Goal: Check status: Check status

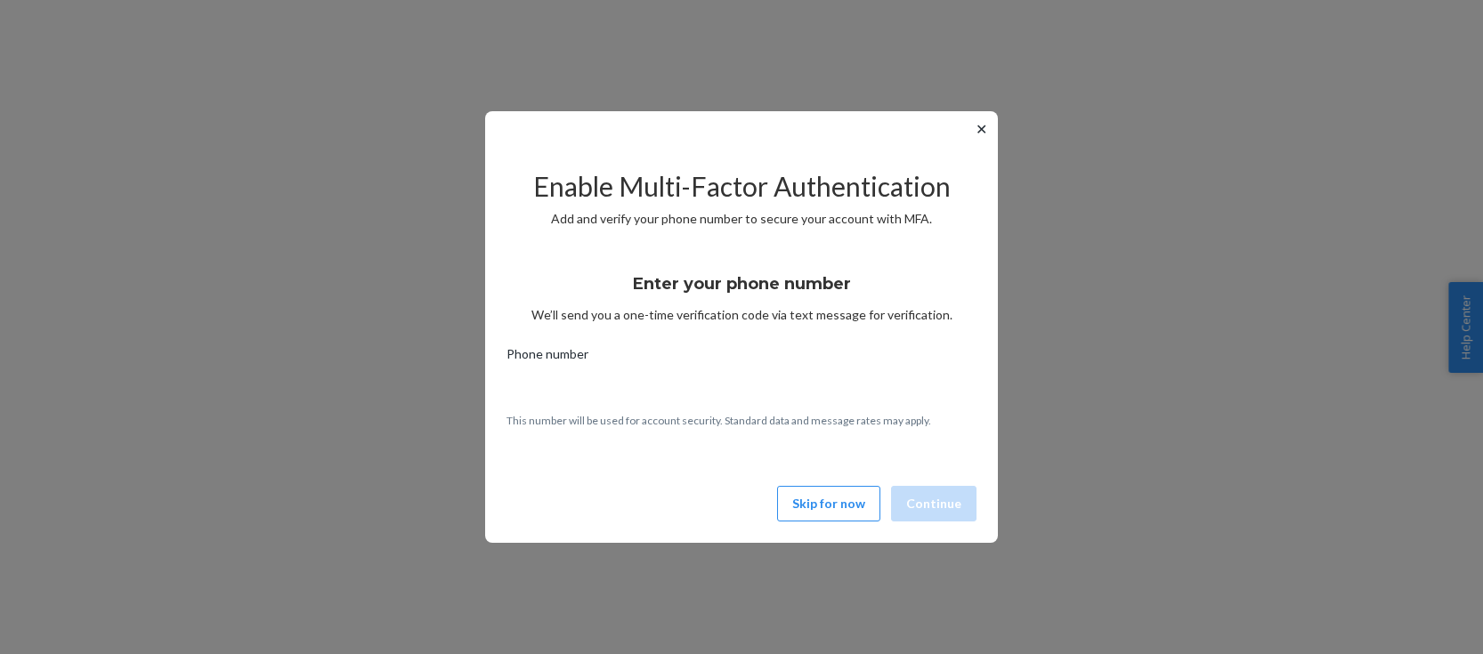
click at [983, 131] on button "✕" at bounding box center [981, 128] width 19 height 21
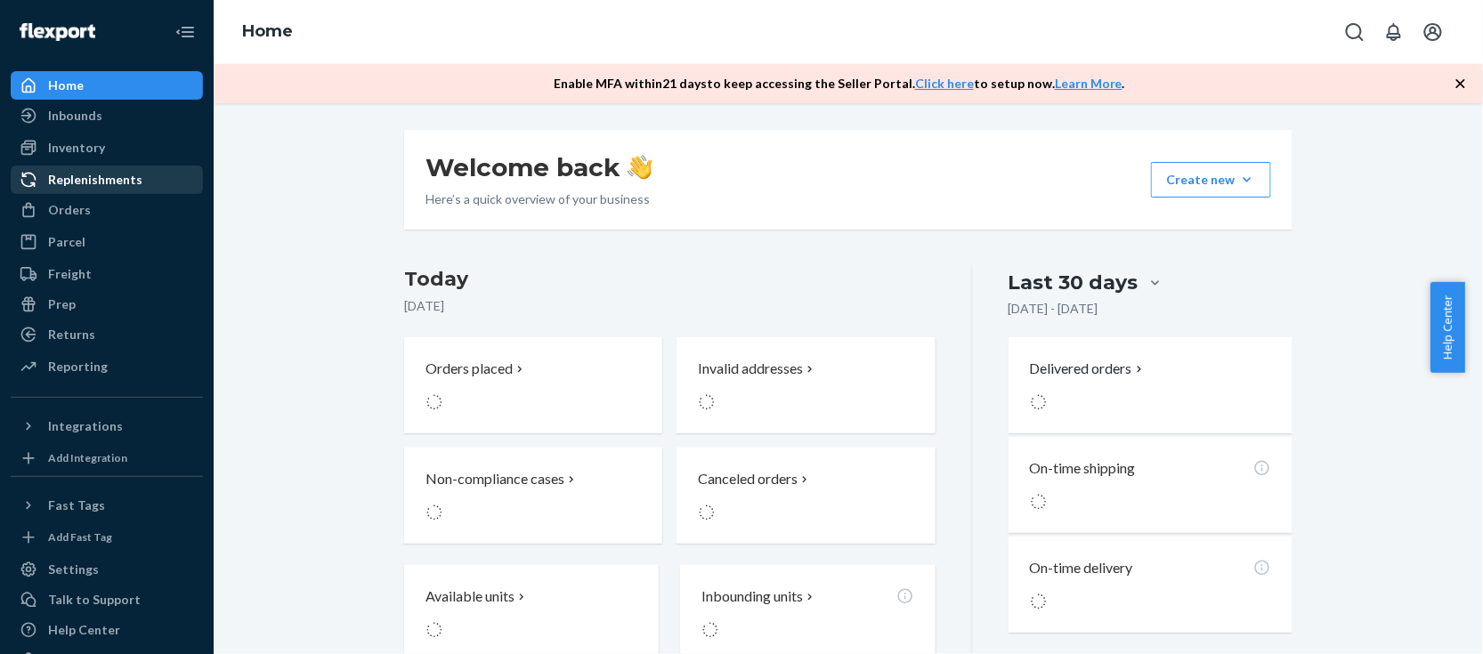
click at [77, 202] on div "Orders" at bounding box center [69, 210] width 43 height 18
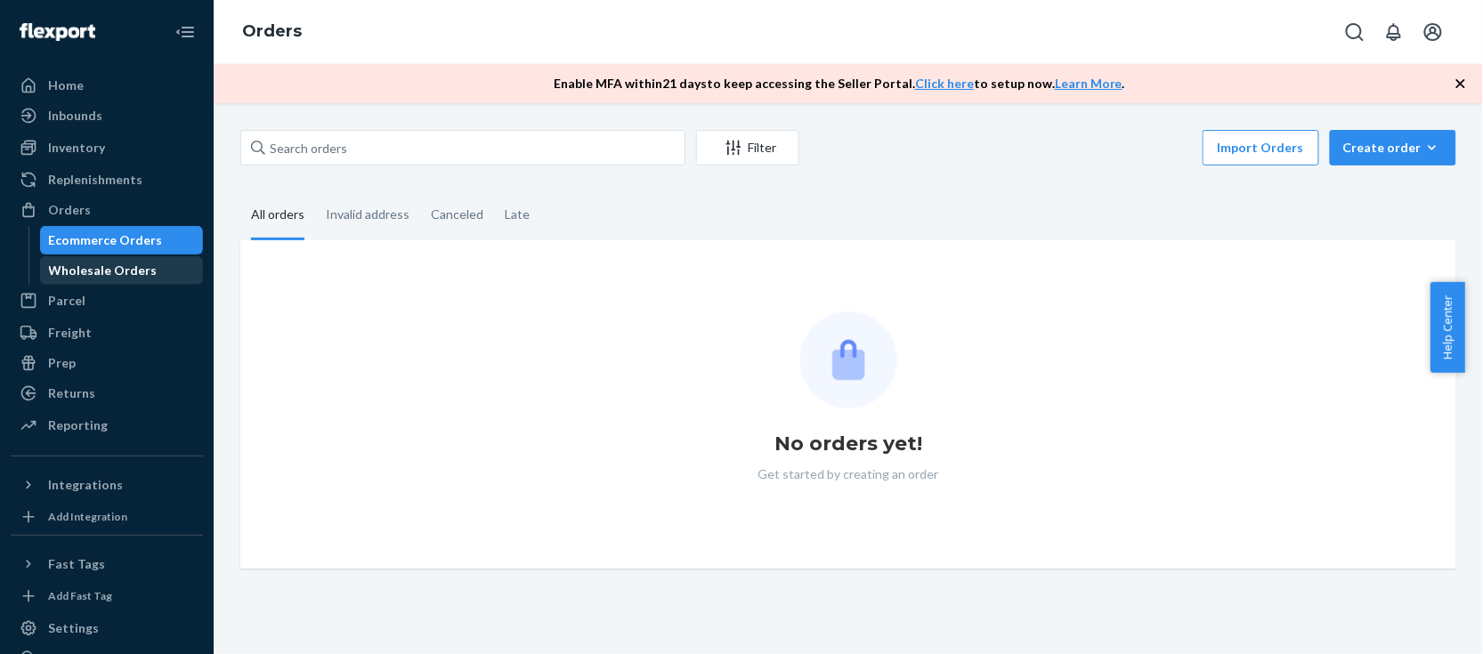
click at [118, 263] on div "Wholesale Orders" at bounding box center [103, 271] width 109 height 18
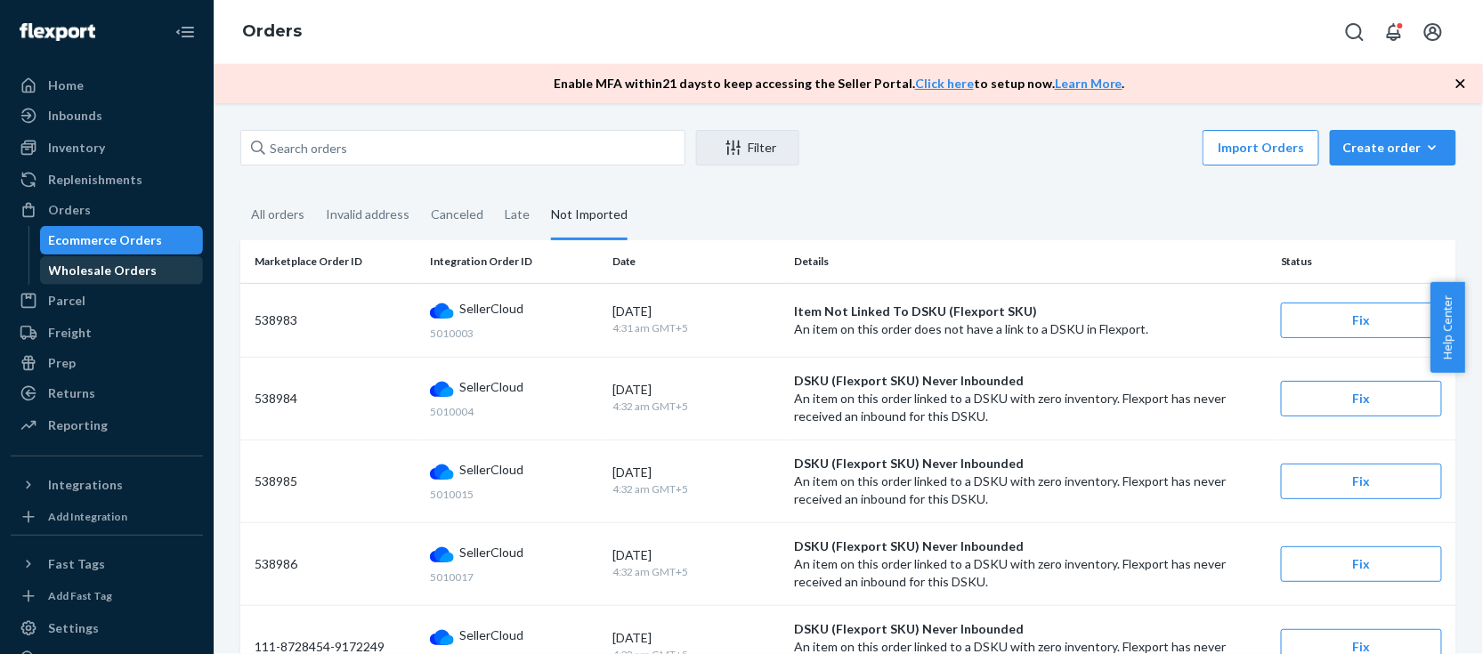
click at [143, 271] on div "Wholesale Orders" at bounding box center [103, 271] width 109 height 18
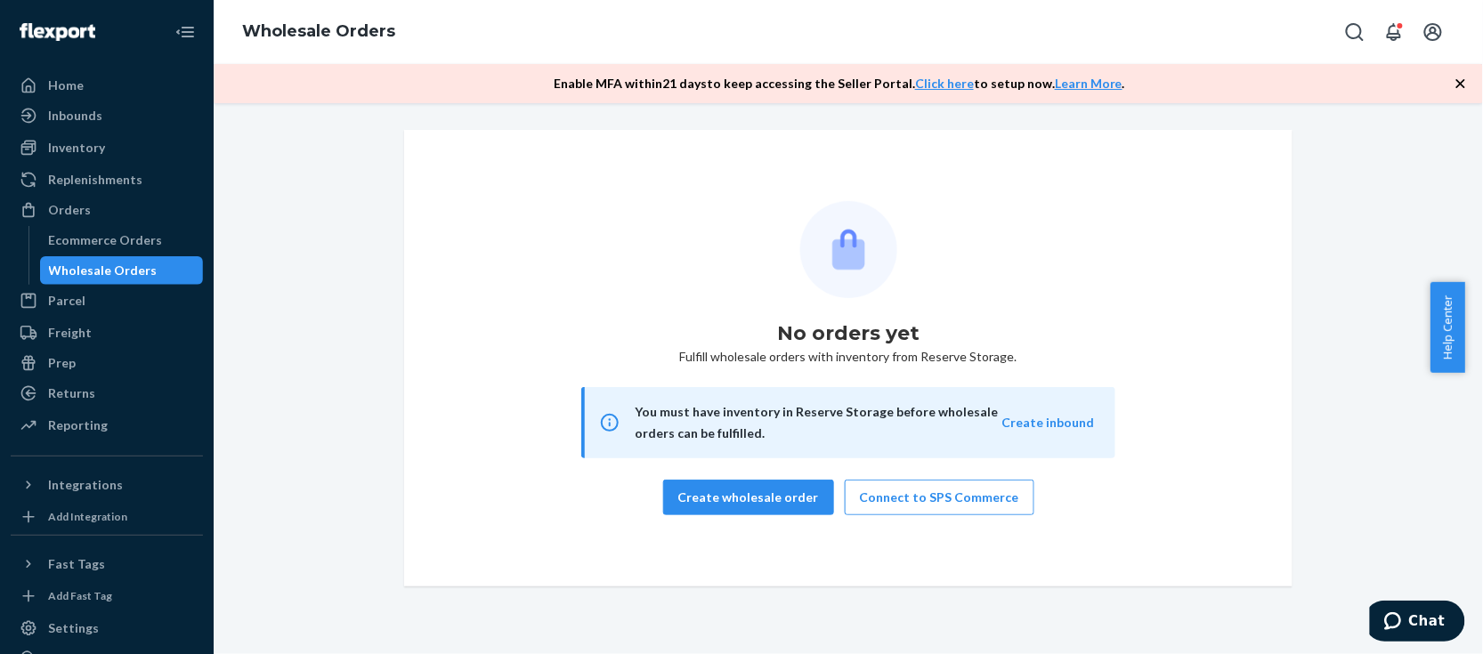
click at [335, 148] on div "No orders yet Fulfill wholesale orders with inventory from Reserve Storage. You…" at bounding box center [848, 358] width 1243 height 457
click at [132, 236] on div "Ecommerce Orders" at bounding box center [106, 240] width 114 height 18
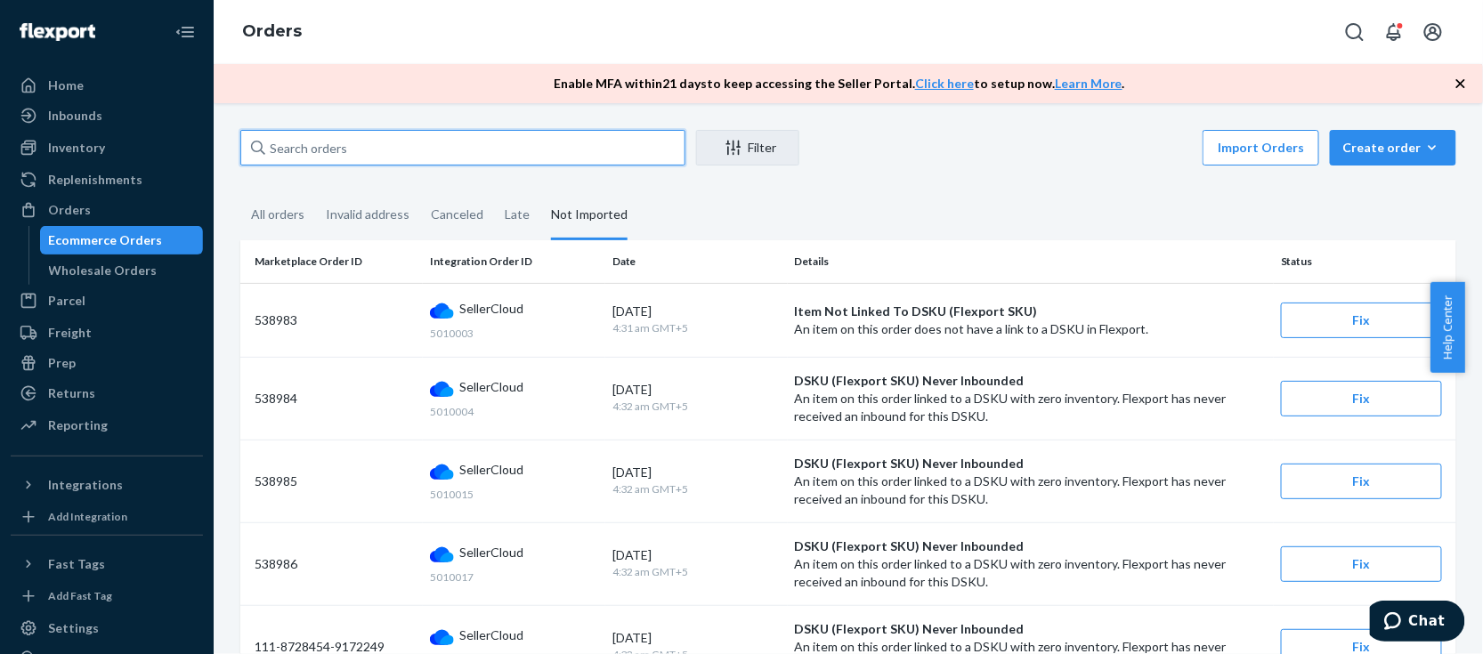
click at [296, 154] on input "text" at bounding box center [462, 148] width 445 height 36
paste input "5032310"
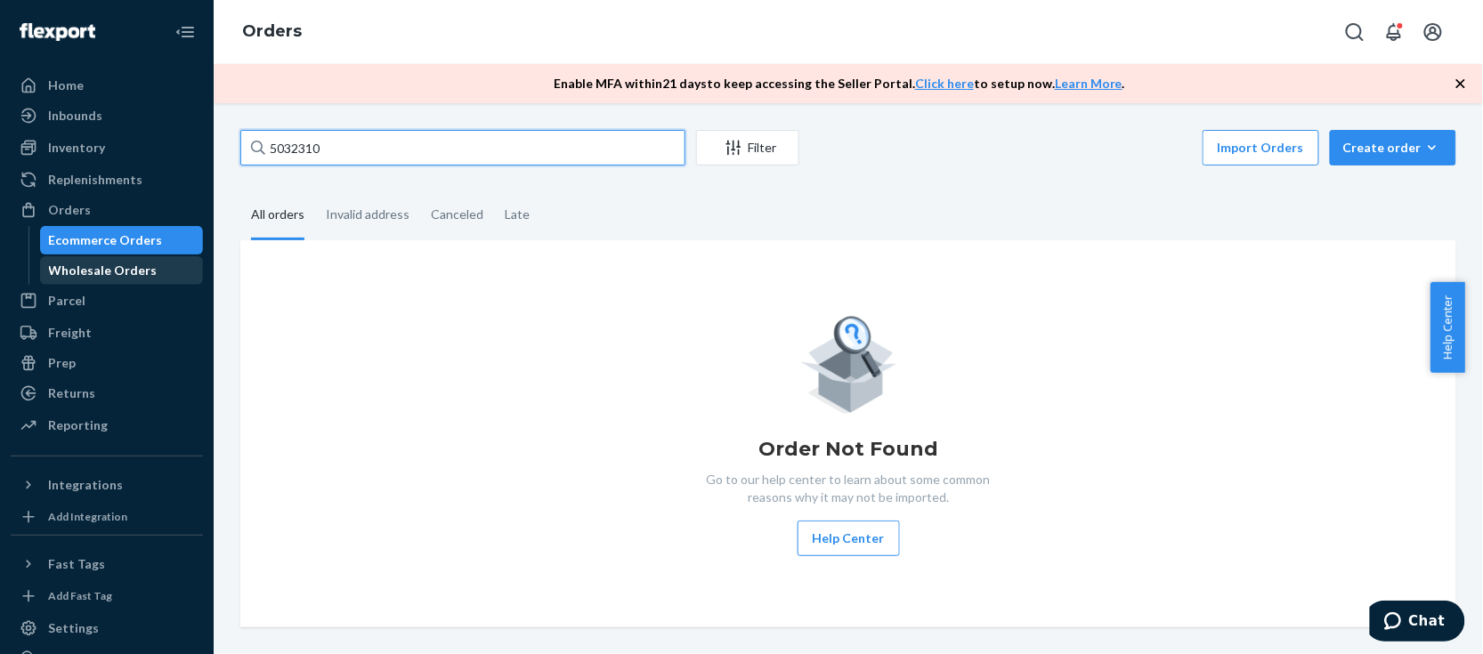
type input "5032310"
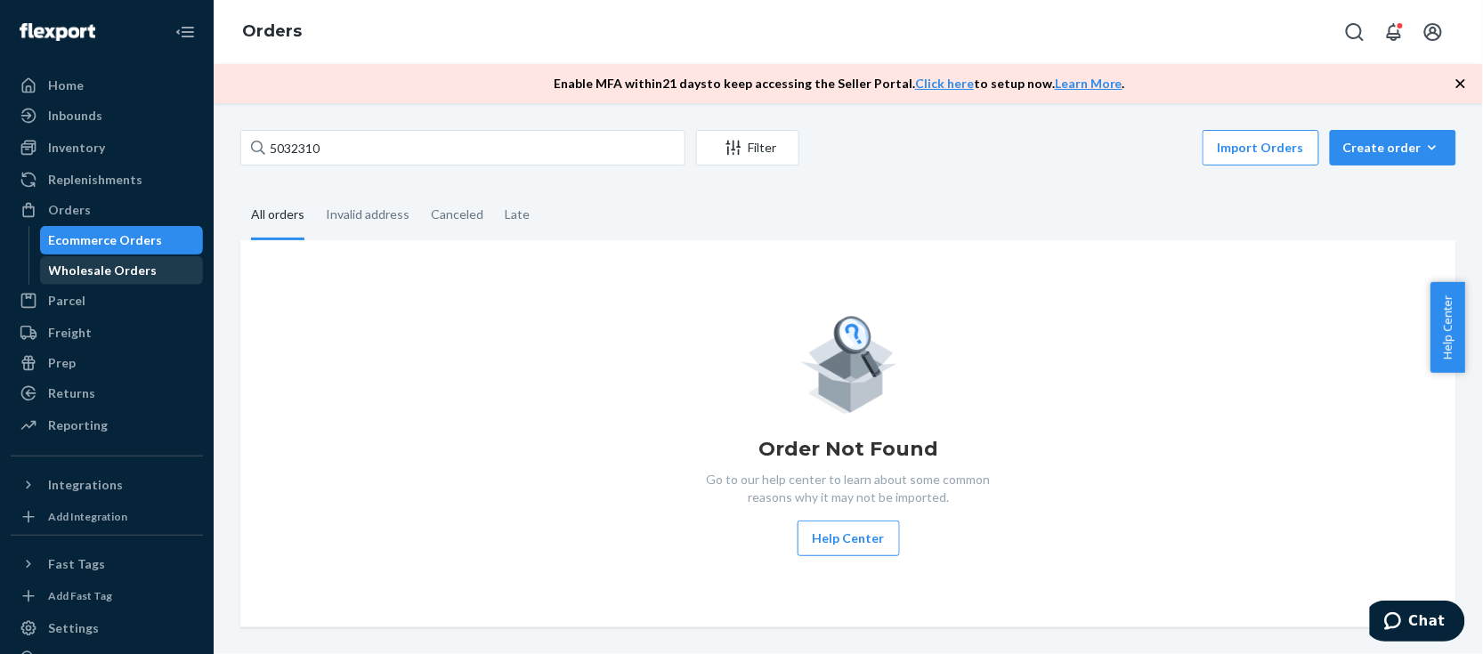
click at [129, 275] on div "Wholesale Orders" at bounding box center [103, 271] width 109 height 18
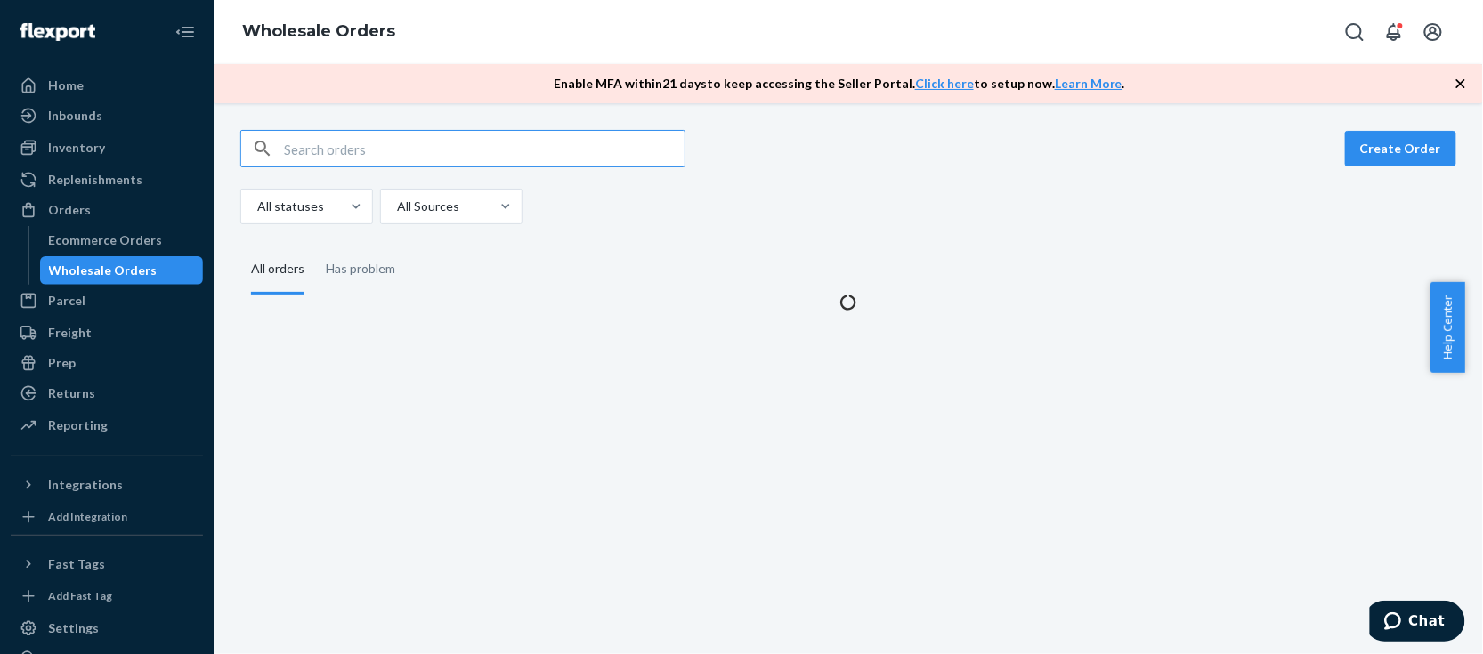
click at [386, 161] on input "text" at bounding box center [484, 149] width 401 height 36
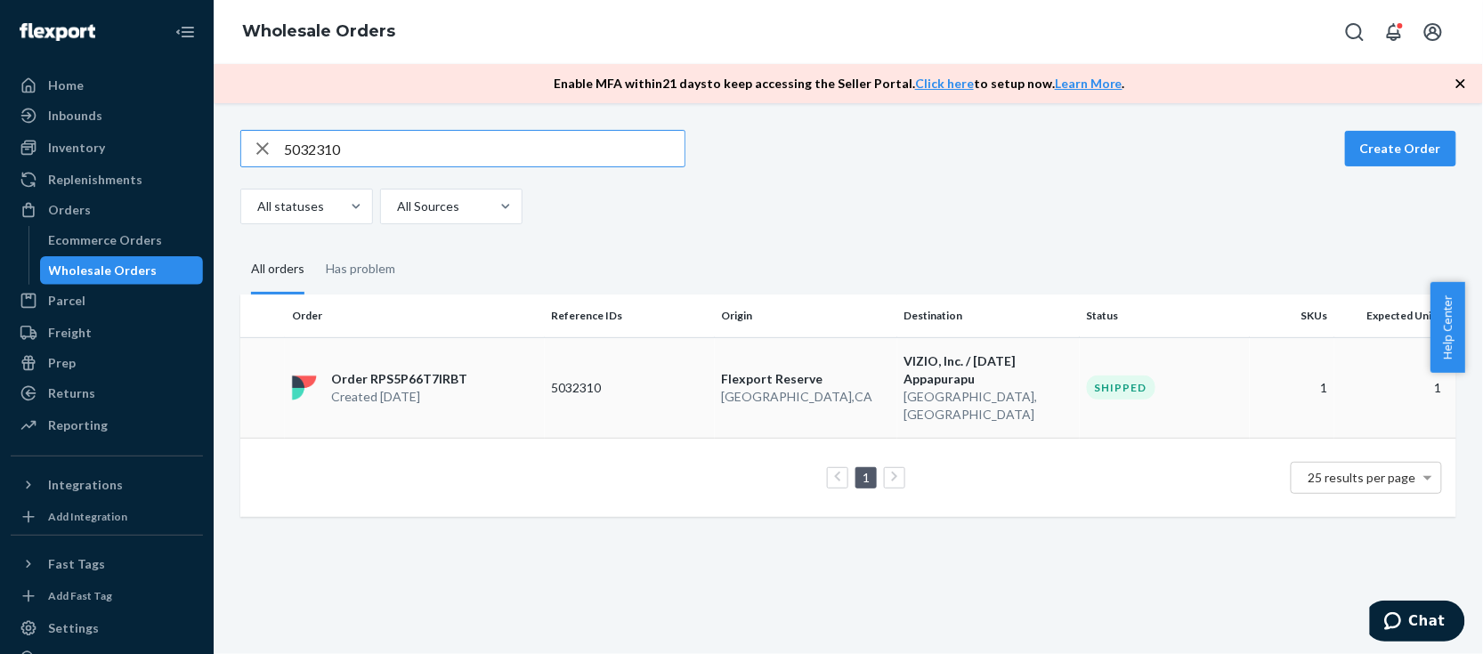
type input "5032310"
click at [936, 388] on p "[GEOGRAPHIC_DATA] , [GEOGRAPHIC_DATA]" at bounding box center [988, 406] width 168 height 36
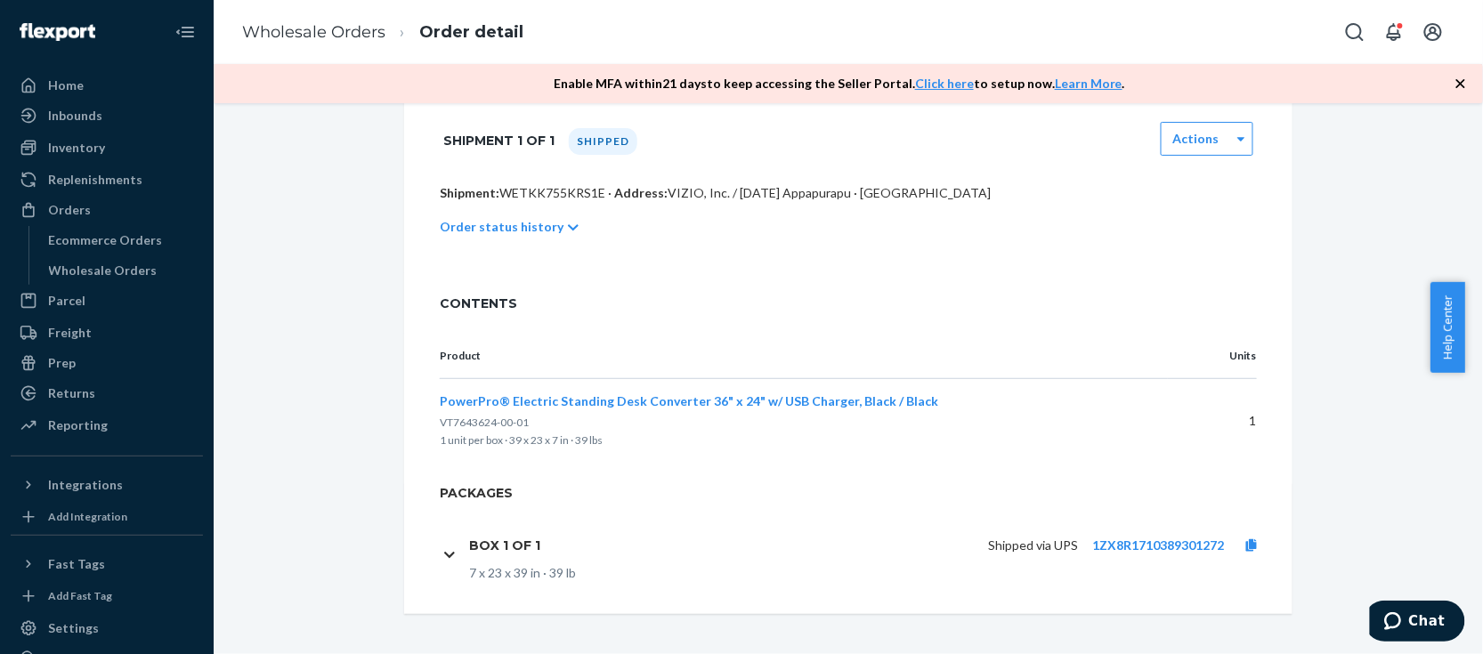
scroll to position [331, 0]
